Goal: Information Seeking & Learning: Understand process/instructions

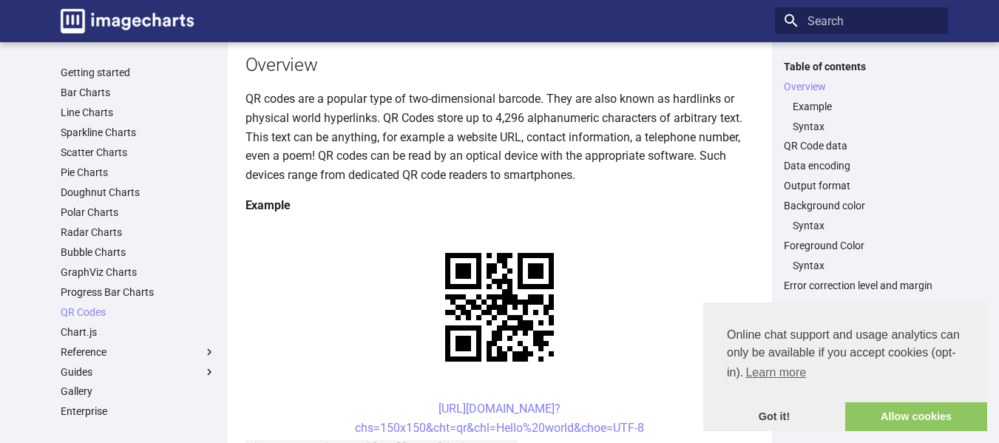
scroll to position [154, 0]
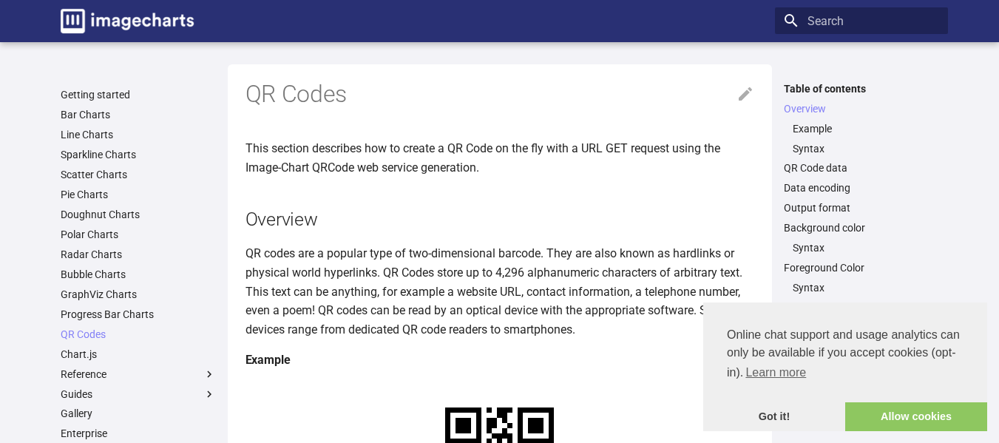
scroll to position [151, 0]
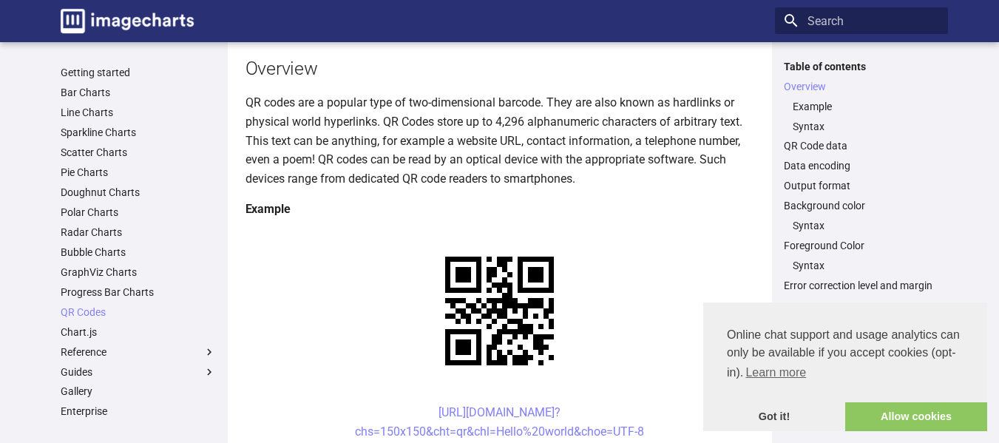
click at [405, 403] on center "https://image-charts.com/chart? chs=150x150&cht=qr&chl=Hello%20world&choe=UTF-8" at bounding box center [499, 422] width 509 height 38
click at [458, 177] on p "QR codes are a popular type of two-dimensional barcode. They are also known as …" at bounding box center [499, 140] width 509 height 95
drag, startPoint x: 458, startPoint y: 177, endPoint x: 516, endPoint y: 179, distance: 58.4
click at [516, 179] on p "QR codes are a popular type of two-dimensional barcode. They are also known as …" at bounding box center [499, 140] width 509 height 95
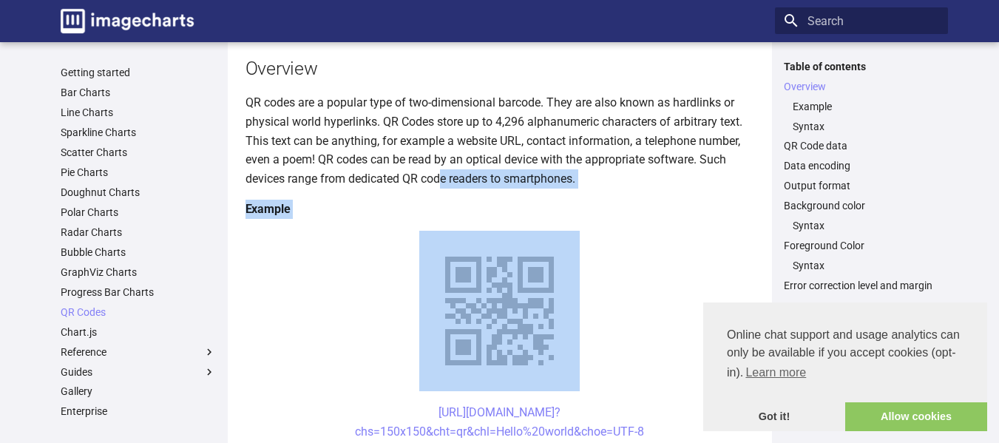
drag, startPoint x: 442, startPoint y: 174, endPoint x: 381, endPoint y: 273, distance: 116.1
drag, startPoint x: 658, startPoint y: 289, endPoint x: 411, endPoint y: 295, distance: 247.0
click at [411, 403] on center "https://image-charts.com/chart? chs=150x150&cht=qr&chl=Hello%20world&choe=UTF-8" at bounding box center [499, 422] width 509 height 38
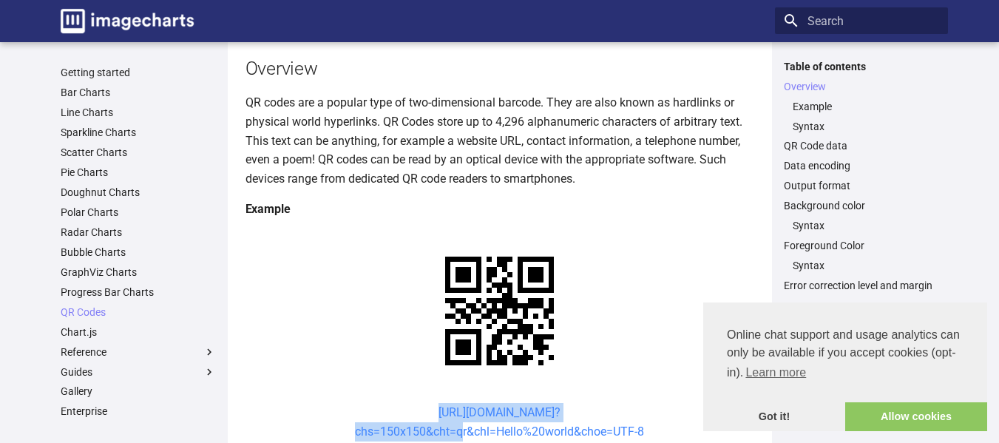
drag, startPoint x: 407, startPoint y: 273, endPoint x: 453, endPoint y: 296, distance: 51.2
click at [453, 403] on center "https://image-charts.com/chart? chs=150x150&cht=qr&chl=Hello%20world&choe=UTF-8" at bounding box center [499, 422] width 509 height 38
copy link "https://image-charts.com/chart? chs=150x150&cht="
